Goal: Task Accomplishment & Management: Use online tool/utility

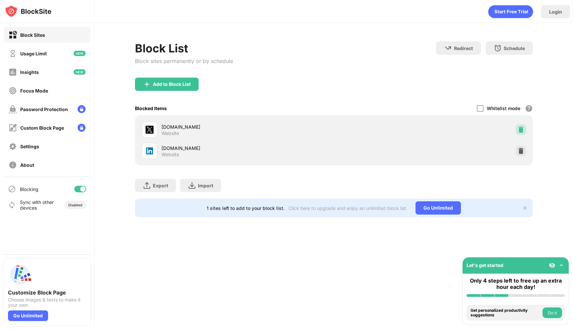
click at [522, 131] on img at bounding box center [521, 129] width 7 height 7
